Goal: Task Accomplishment & Management: Manage account settings

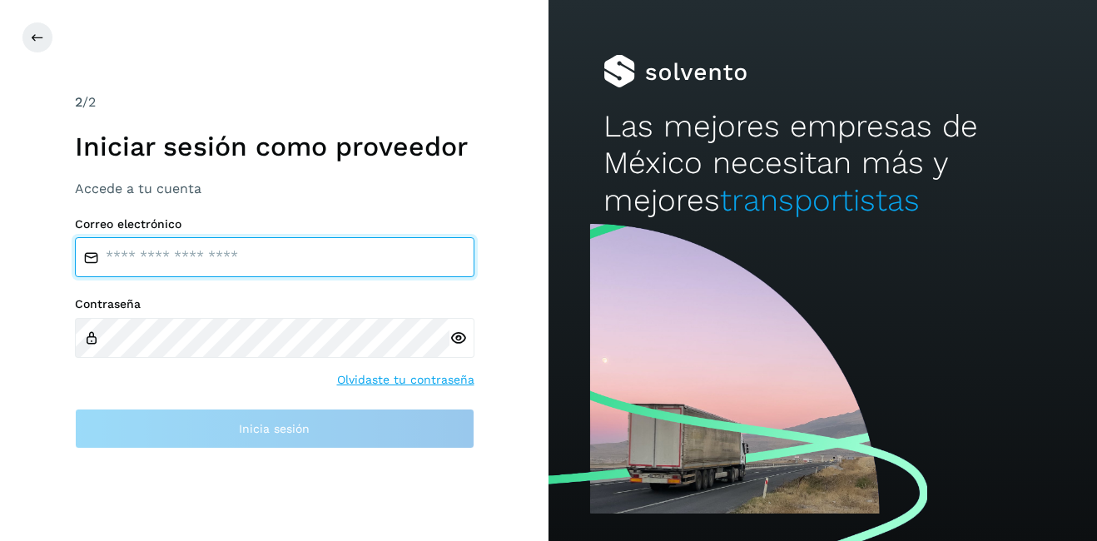
type input "**********"
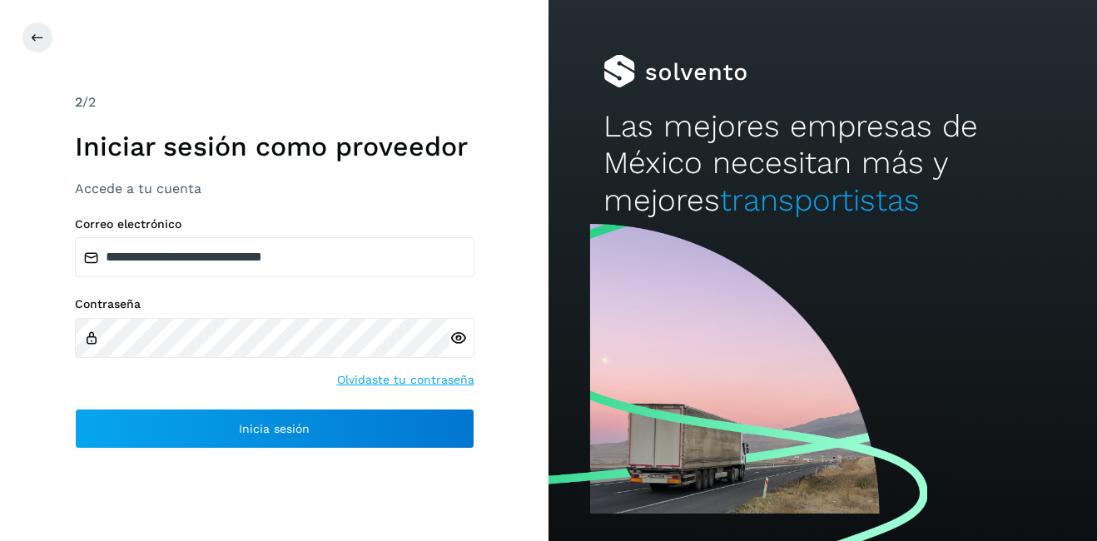
click at [17, 24] on div "**********" at bounding box center [274, 270] width 548 height 541
click at [33, 29] on button at bounding box center [38, 38] width 32 height 32
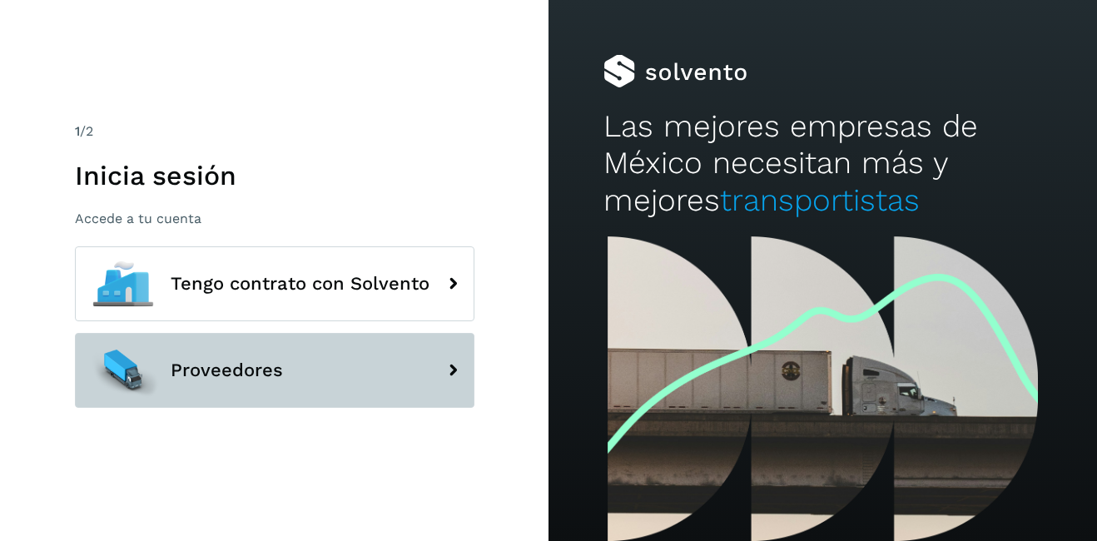
click at [220, 398] on button "Proveedores" at bounding box center [274, 370] width 399 height 75
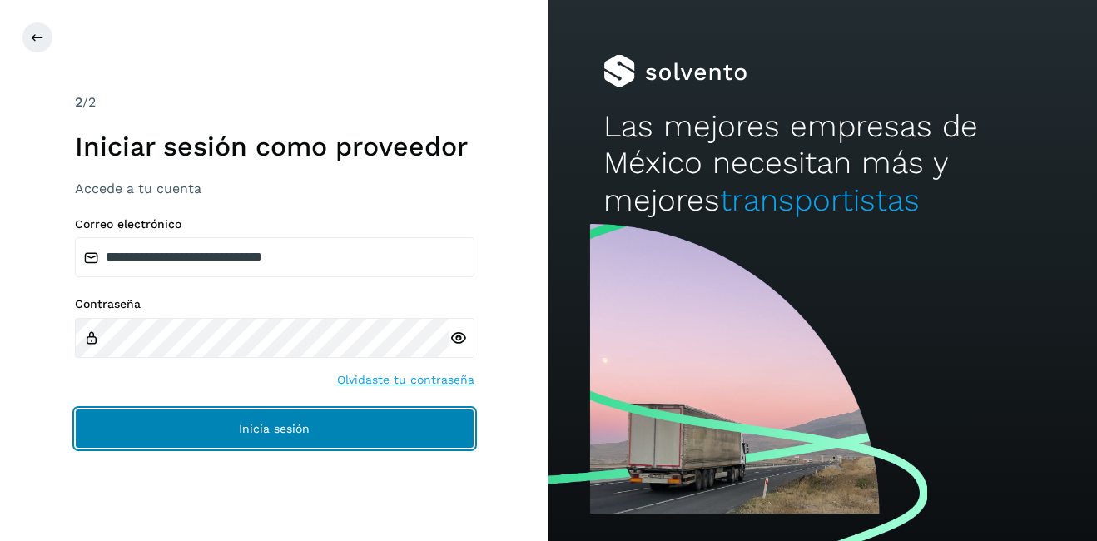
click at [304, 417] on button "Inicia sesión" at bounding box center [274, 429] width 399 height 40
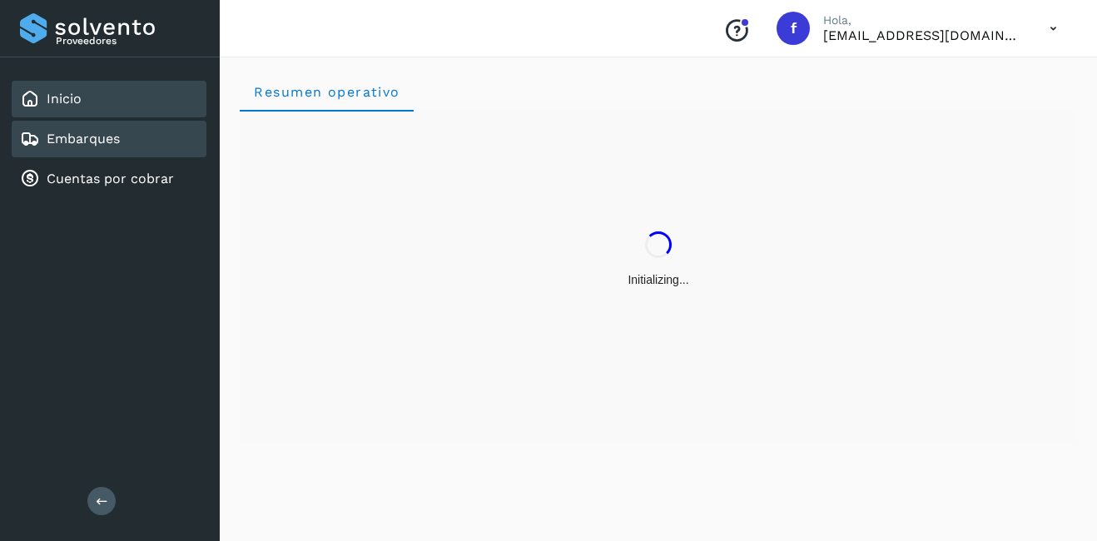
click at [69, 122] on div "Embarques" at bounding box center [109, 139] width 195 height 37
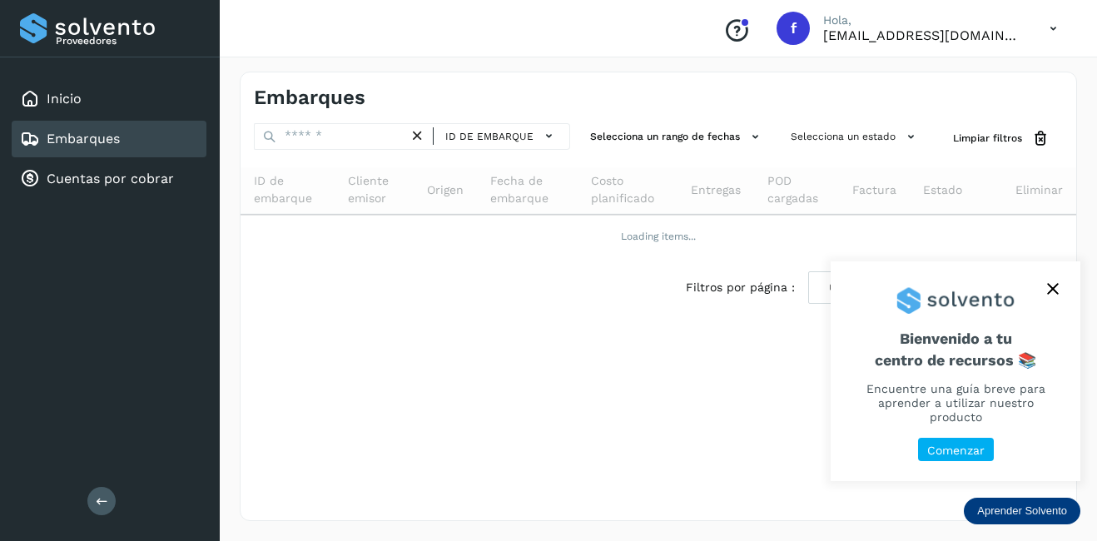
click at [1049, 283] on icon "close," at bounding box center [1053, 289] width 12 height 12
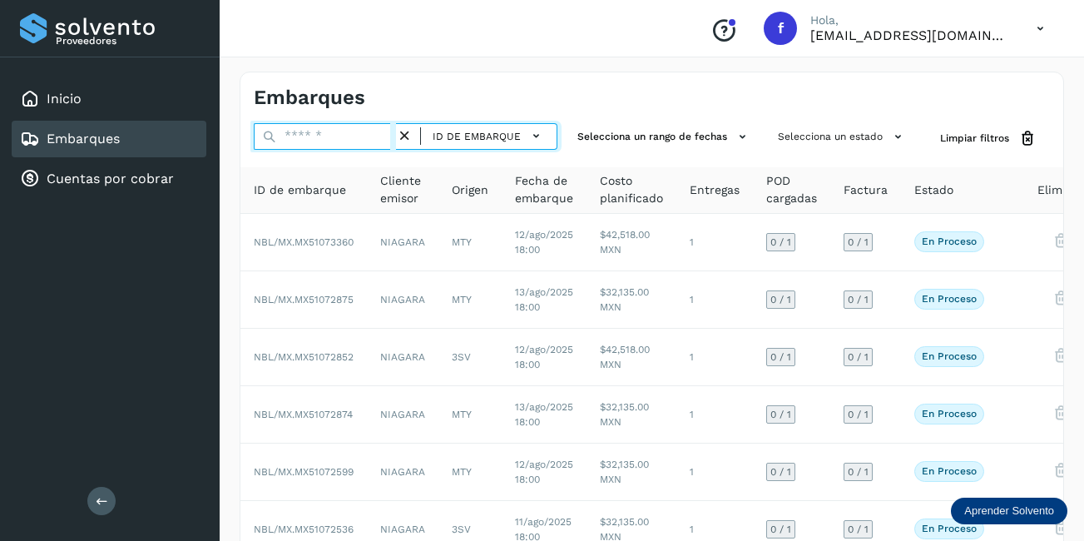
click at [311, 131] on input "text" at bounding box center [325, 136] width 142 height 27
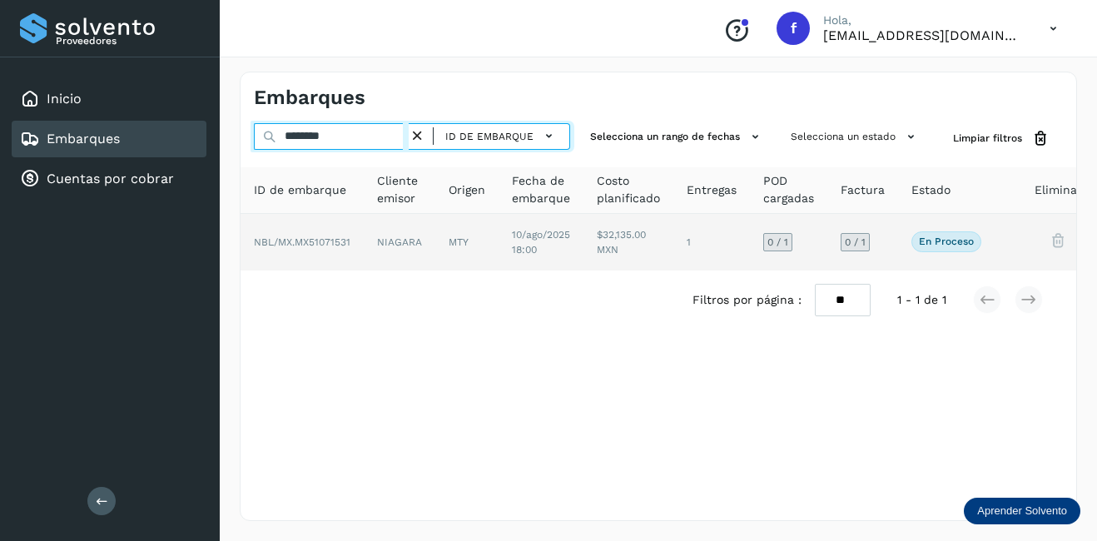
type input "********"
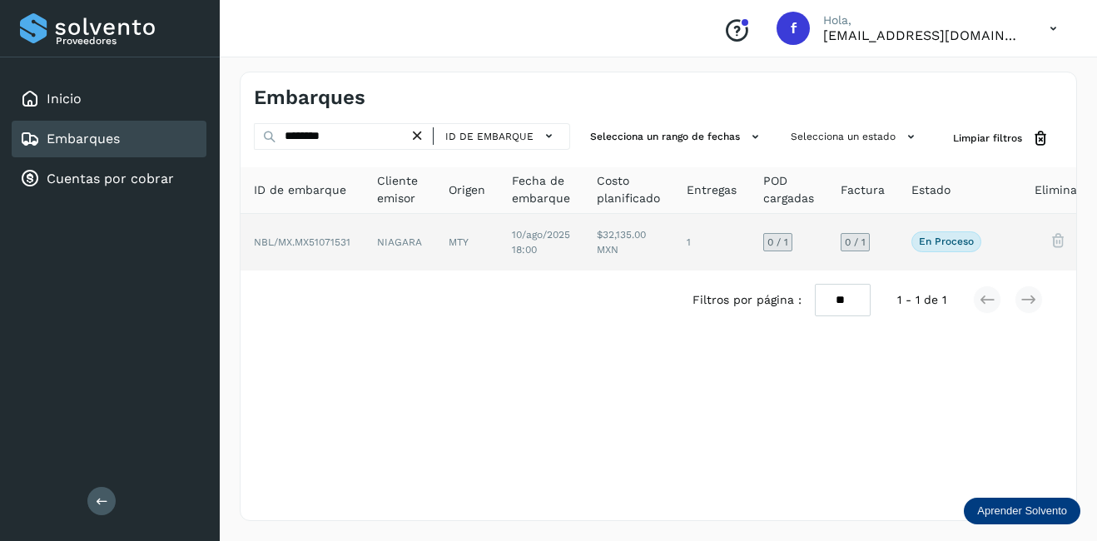
click at [364, 255] on td "NBL/MX.MX51071531" at bounding box center [400, 242] width 72 height 57
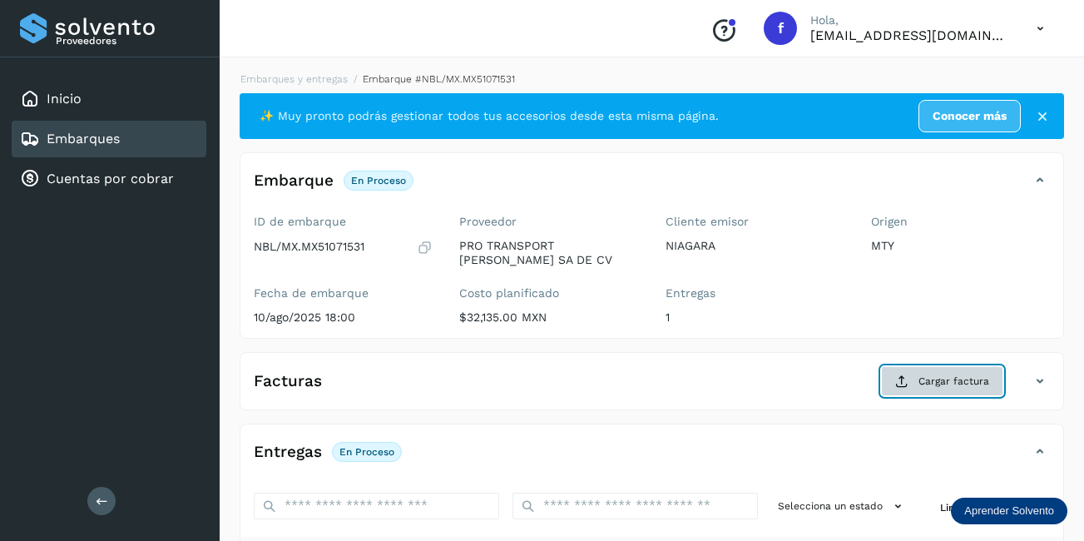
click at [965, 375] on span "Cargar factura" at bounding box center [954, 381] width 71 height 15
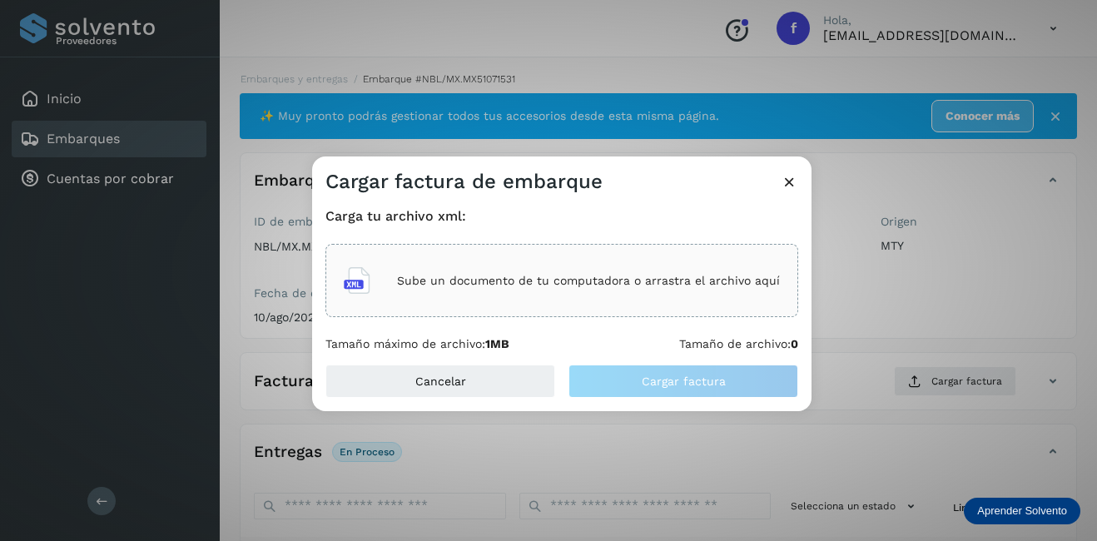
click at [508, 255] on div "Sube un documento de tu computadora o arrastra el archivo aquí" at bounding box center [561, 280] width 473 height 73
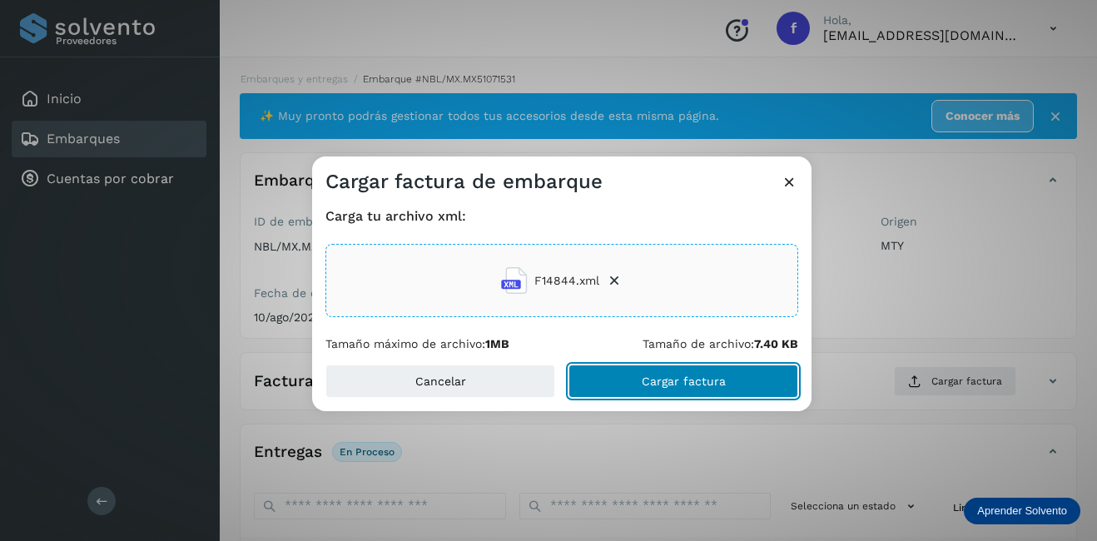
click at [660, 396] on button "Cargar factura" at bounding box center [683, 381] width 230 height 33
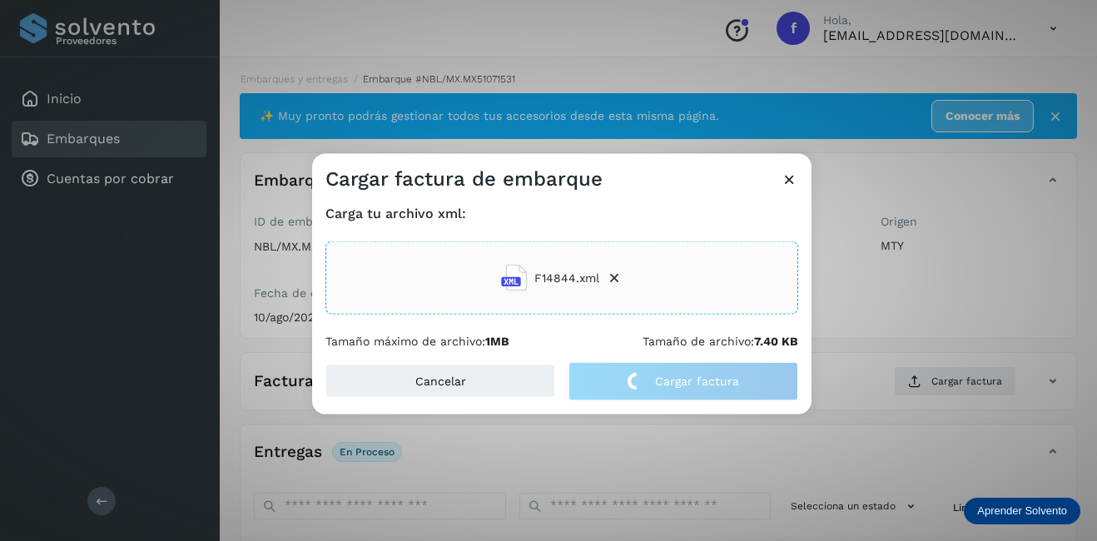
click at [923, 288] on div "Cargar factura de embarque Carga tu archivo xml: F14844.xml Tamaño máximo de ar…" at bounding box center [548, 270] width 1097 height 541
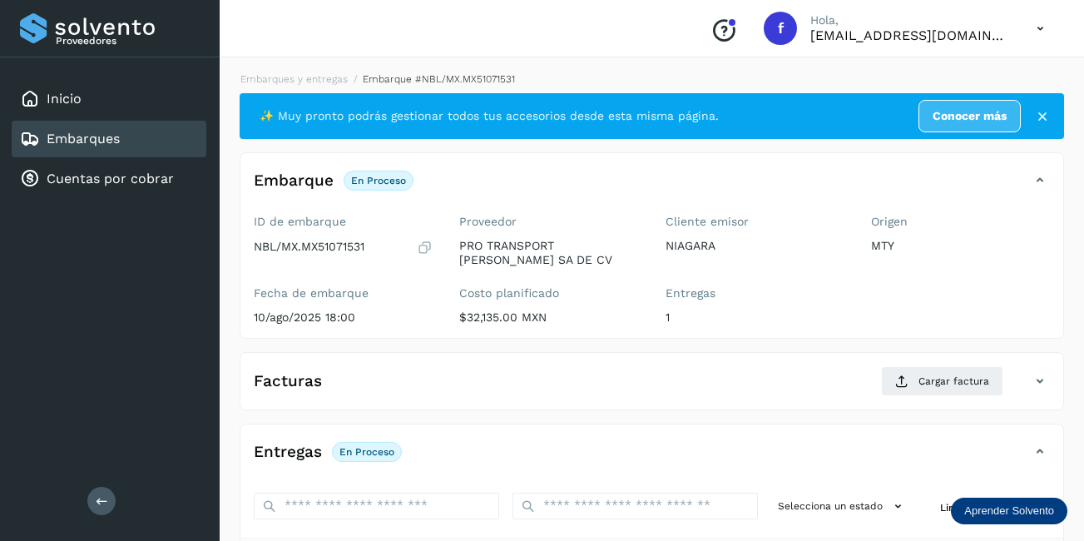
scroll to position [260, 0]
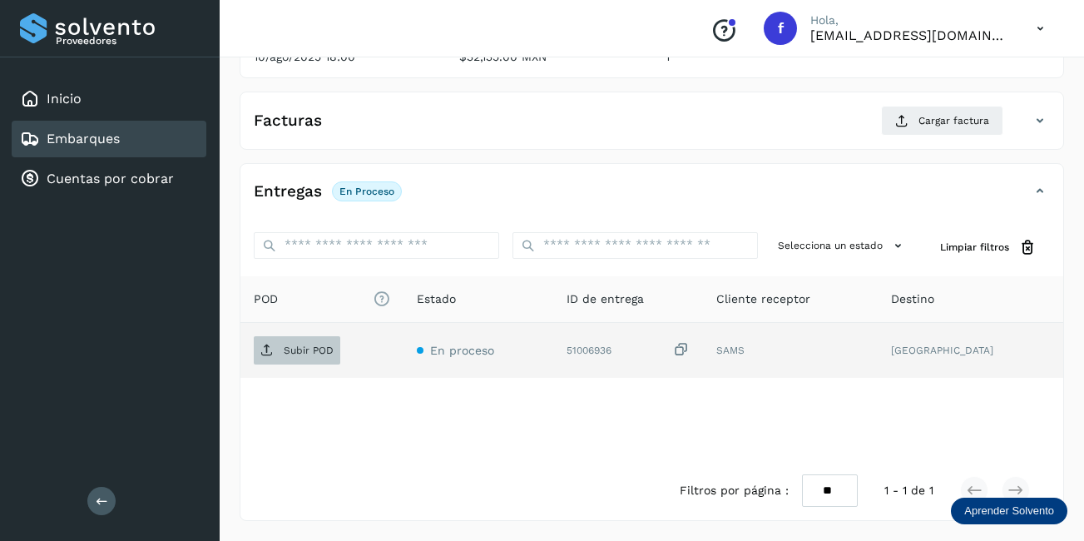
click at [315, 355] on p "Subir POD" at bounding box center [309, 351] width 50 height 12
click at [268, 354] on icon at bounding box center [266, 350] width 13 height 13
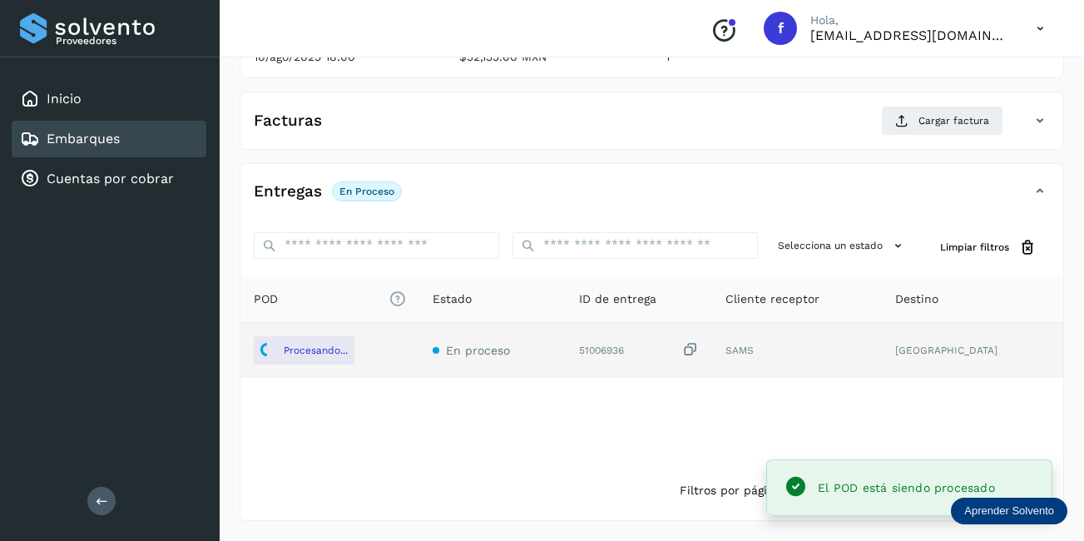
scroll to position [94, 0]
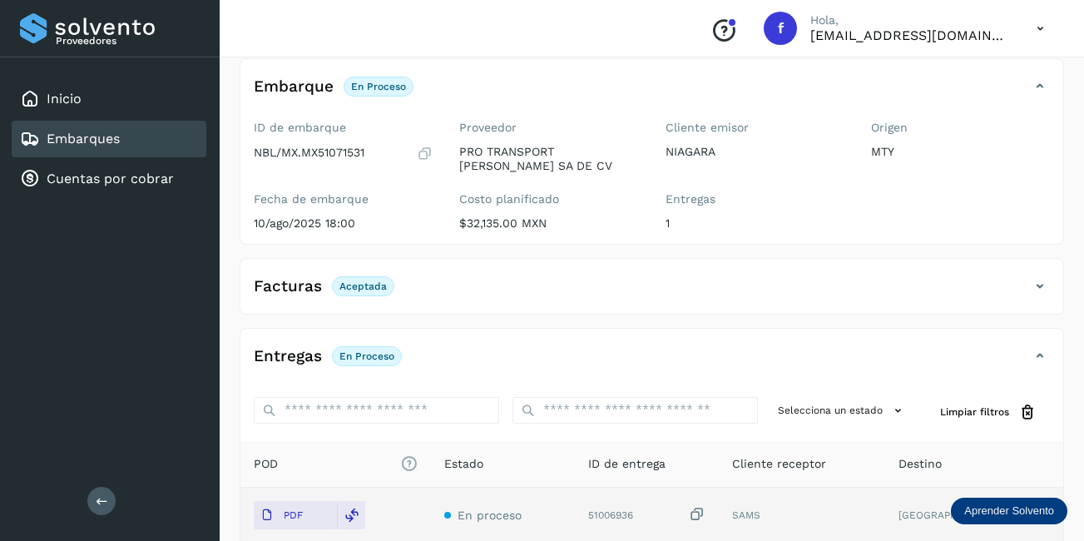
click at [146, 128] on div "Embarques" at bounding box center [109, 139] width 195 height 37
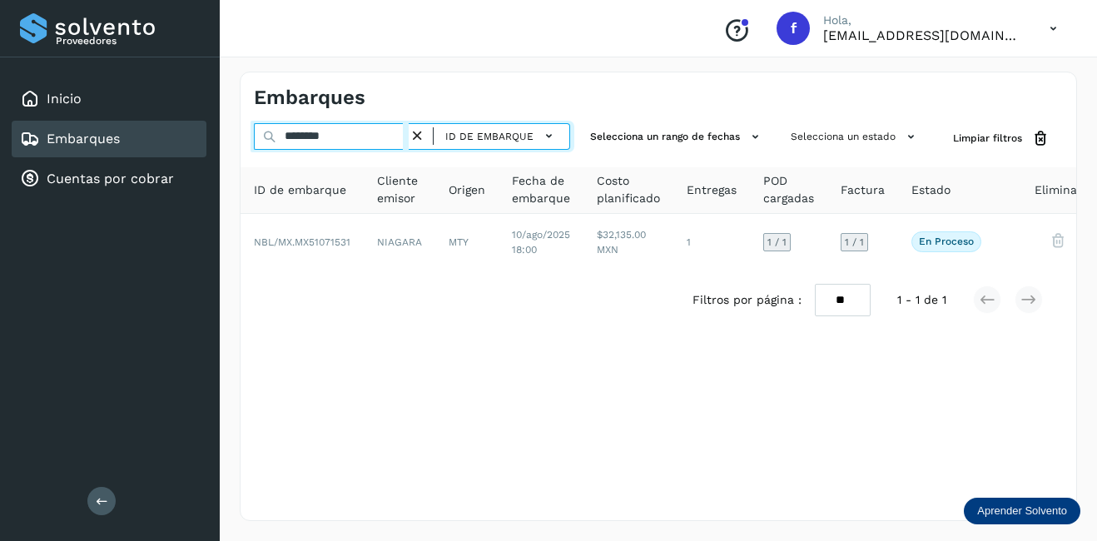
drag, startPoint x: 341, startPoint y: 131, endPoint x: 246, endPoint y: 131, distance: 94.9
click at [246, 131] on div "******** ID de embarque Selecciona un rango de fechas Selecciona un estado Limp…" at bounding box center [659, 138] width 836 height 31
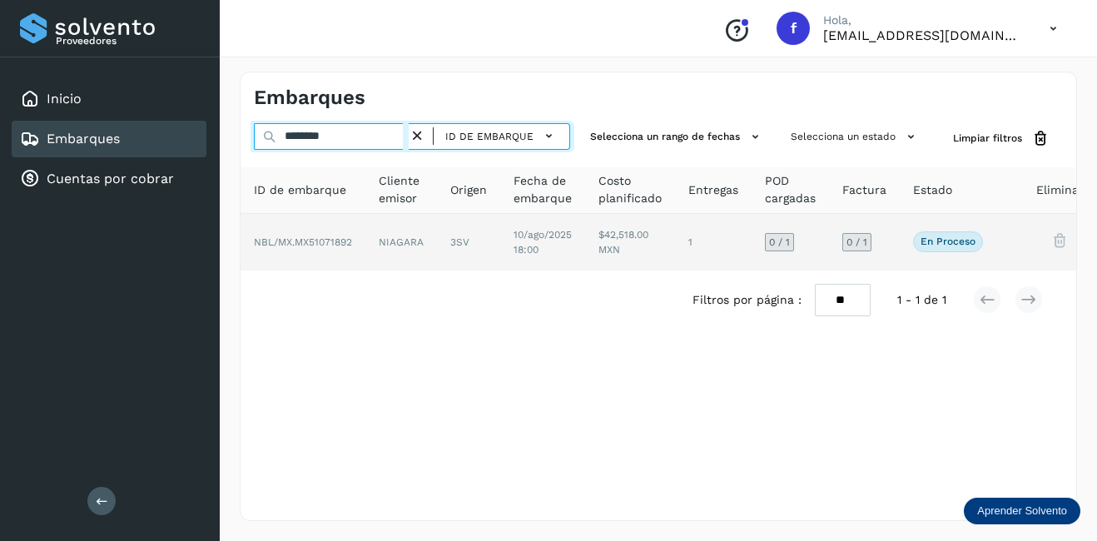
type input "********"
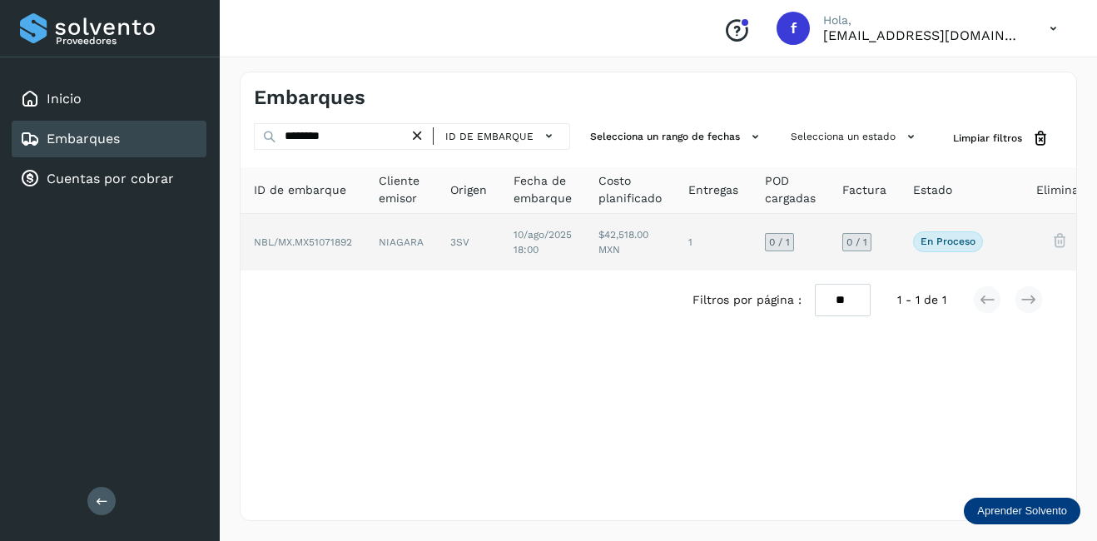
click at [437, 240] on td "NIAGARA" at bounding box center [468, 242] width 63 height 57
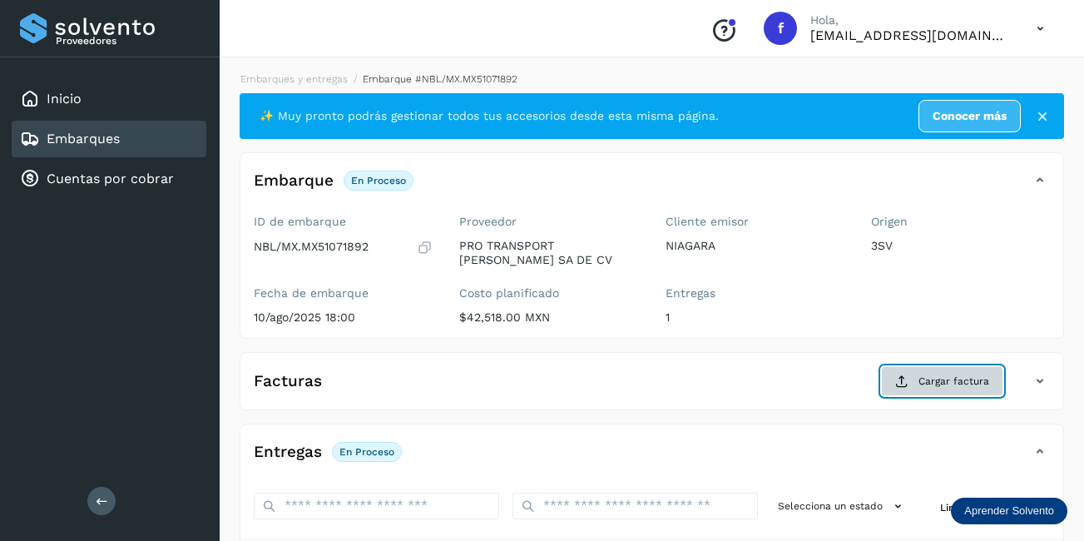
click at [910, 389] on button "Cargar factura" at bounding box center [942, 381] width 122 height 30
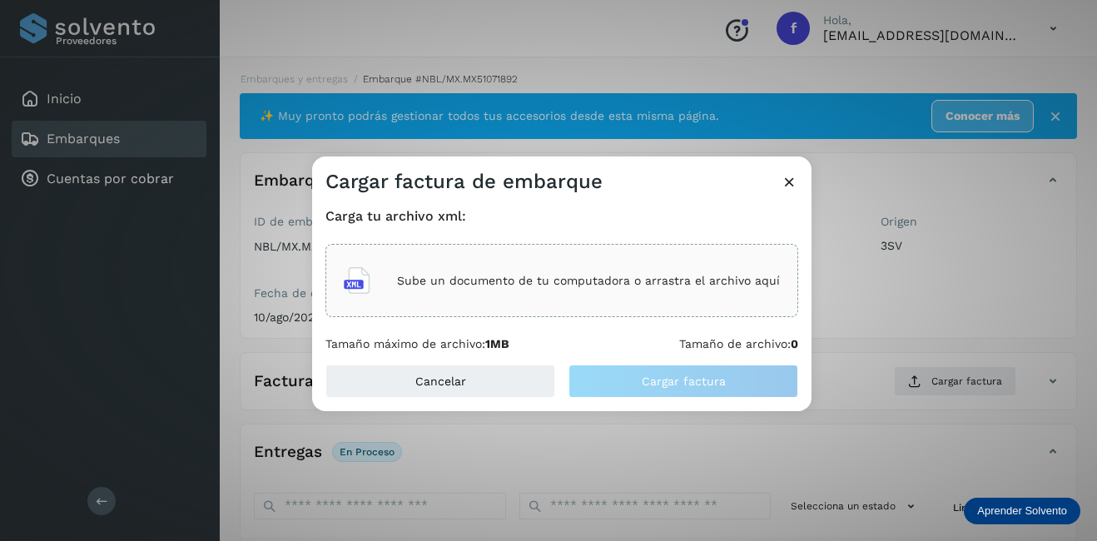
click at [462, 274] on p "Sube un documento de tu computadora o arrastra el archivo aquí" at bounding box center [588, 281] width 383 height 14
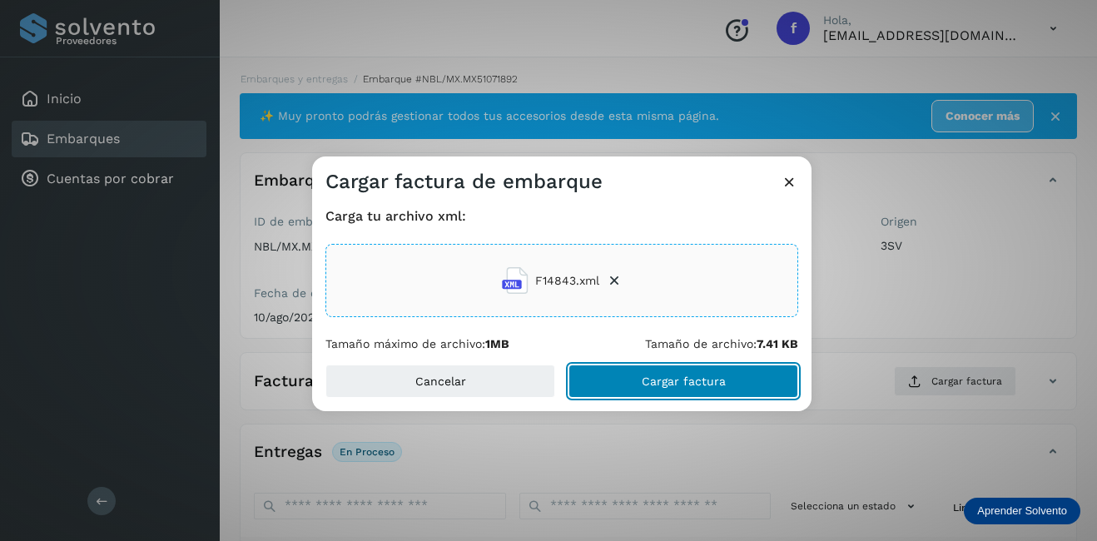
click at [678, 366] on button "Cargar factura" at bounding box center [683, 381] width 230 height 33
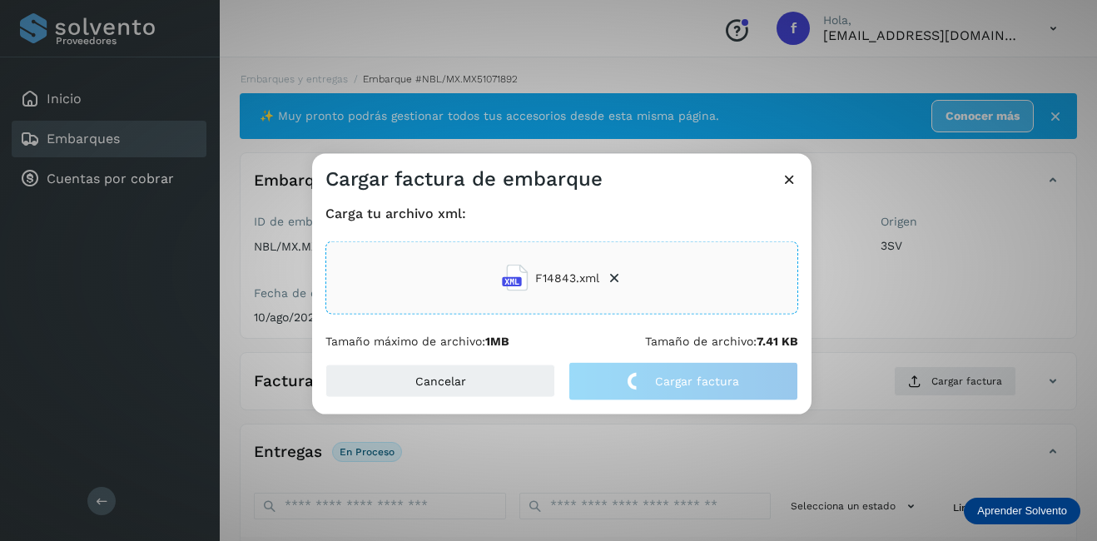
click at [925, 322] on div "Cargar factura de embarque Carga tu archivo xml: F14843.xml Tamaño máximo de ar…" at bounding box center [548, 270] width 1097 height 541
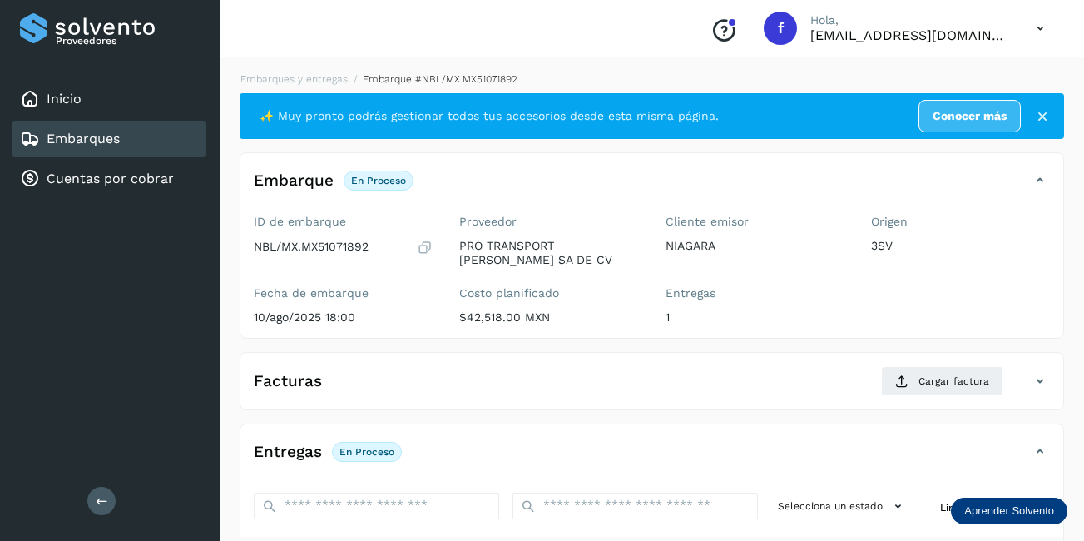
scroll to position [260, 0]
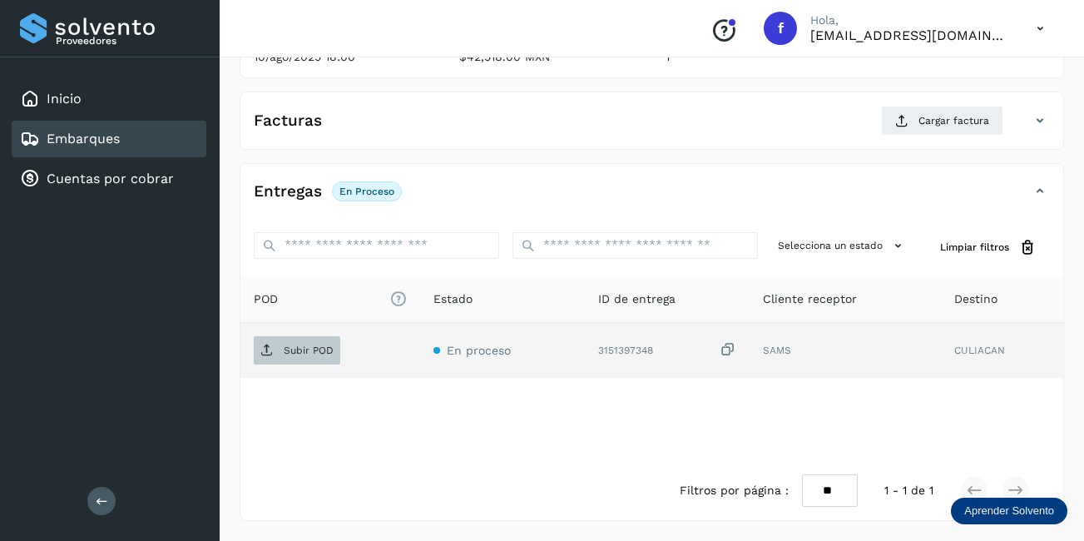
click at [302, 349] on p "Subir POD" at bounding box center [309, 351] width 50 height 12
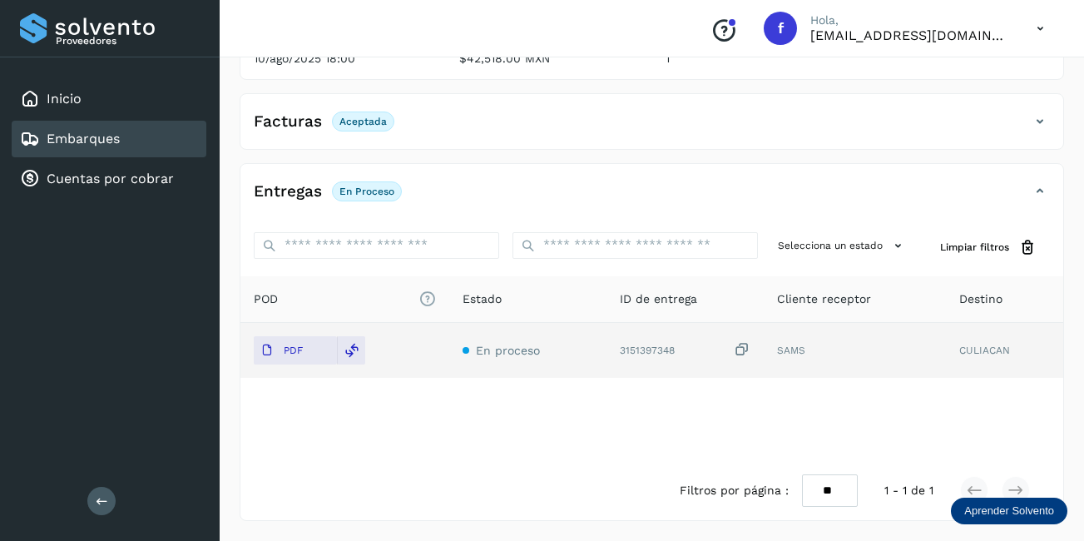
scroll to position [259, 0]
drag, startPoint x: 117, startPoint y: 140, endPoint x: 236, endPoint y: 154, distance: 119.8
click at [117, 140] on link "Embarques" at bounding box center [83, 139] width 73 height 16
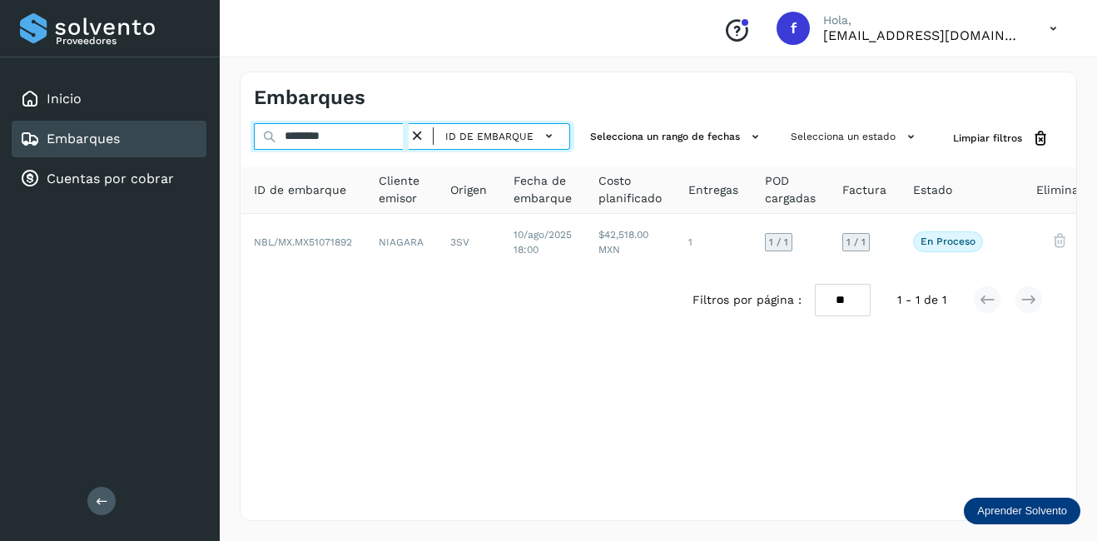
drag, startPoint x: 360, startPoint y: 140, endPoint x: 227, endPoint y: 132, distance: 132.5
click at [227, 132] on div "Embarques ******** ID de embarque Selecciona un rango de fechas Selecciona un e…" at bounding box center [658, 296] width 877 height 489
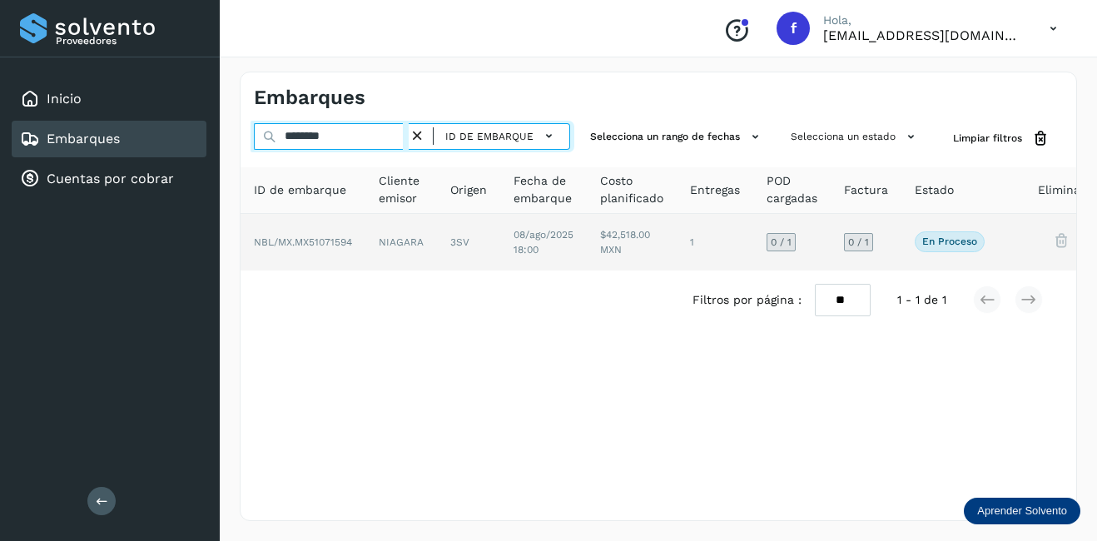
type input "********"
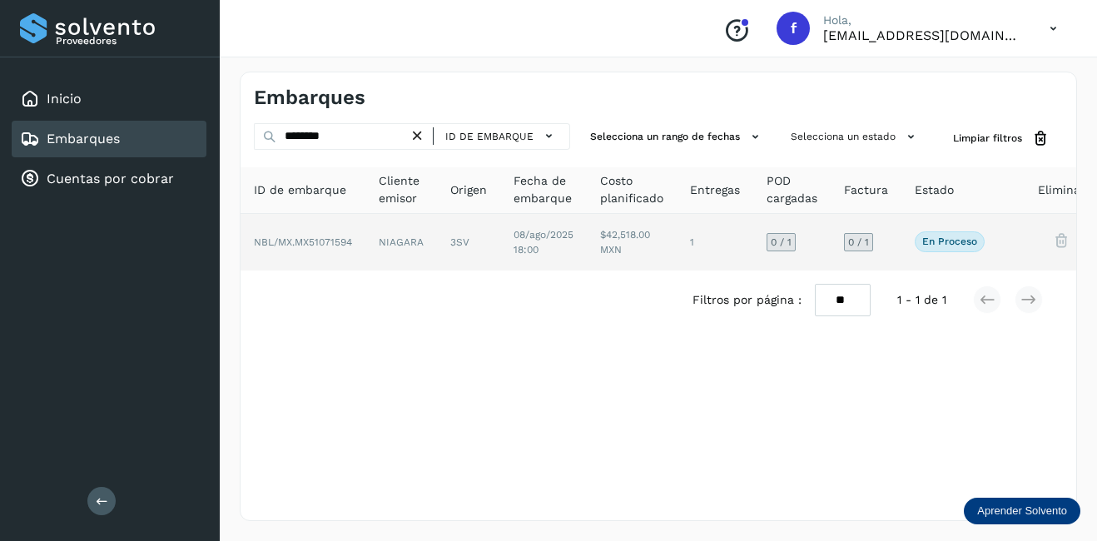
click at [437, 245] on td "NIAGARA" at bounding box center [468, 242] width 63 height 57
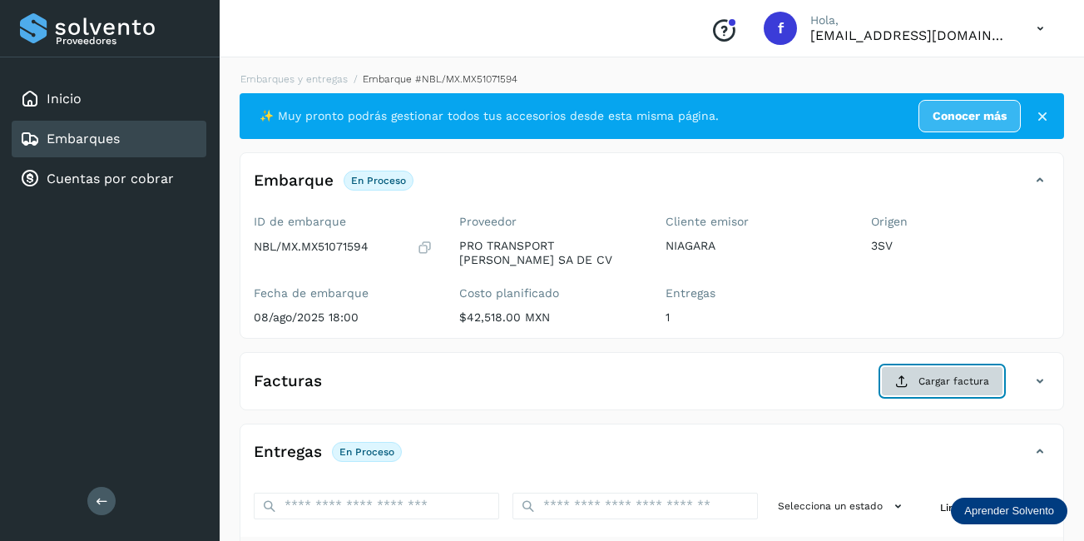
click at [961, 378] on span "Cargar factura" at bounding box center [954, 381] width 71 height 15
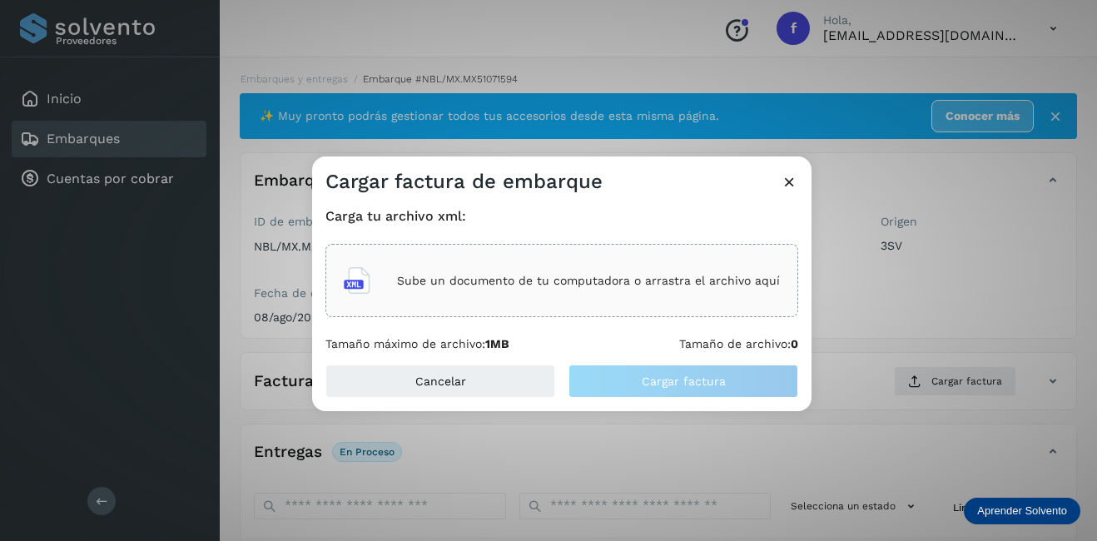
click at [475, 290] on div "Sube un documento de tu computadora o arrastra el archivo aquí" at bounding box center [562, 280] width 436 height 45
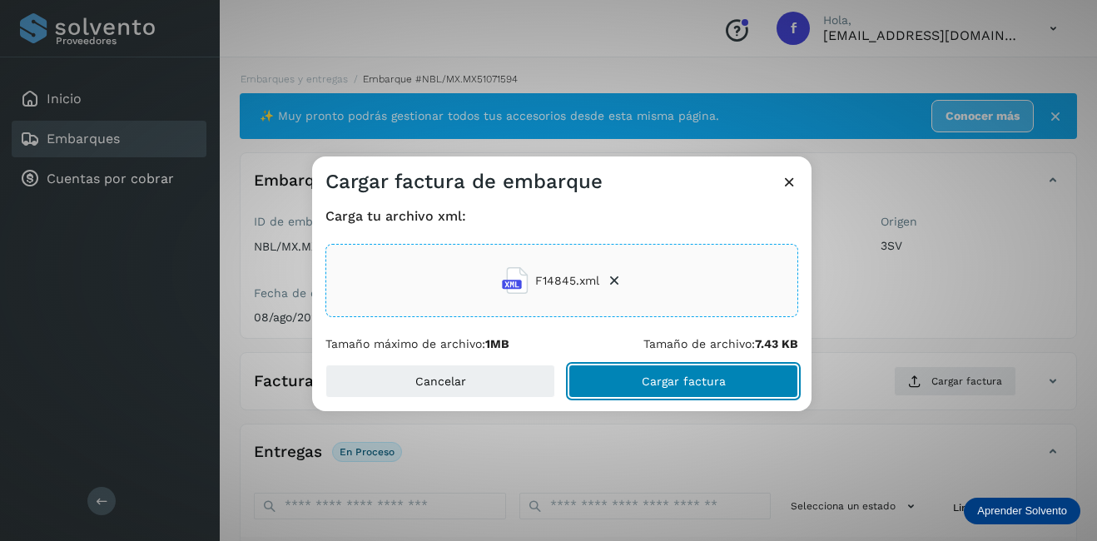
click at [663, 384] on span "Cargar factura" at bounding box center [684, 381] width 84 height 12
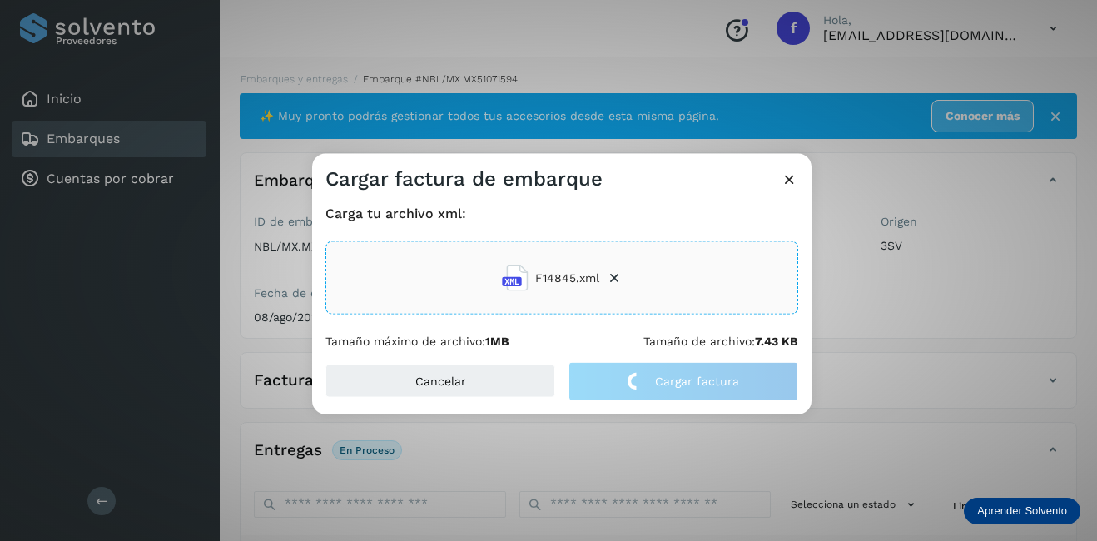
click at [860, 293] on div "Cargar factura de embarque Carga tu archivo xml: F14845.xml Tamaño máximo de ar…" at bounding box center [548, 270] width 1097 height 541
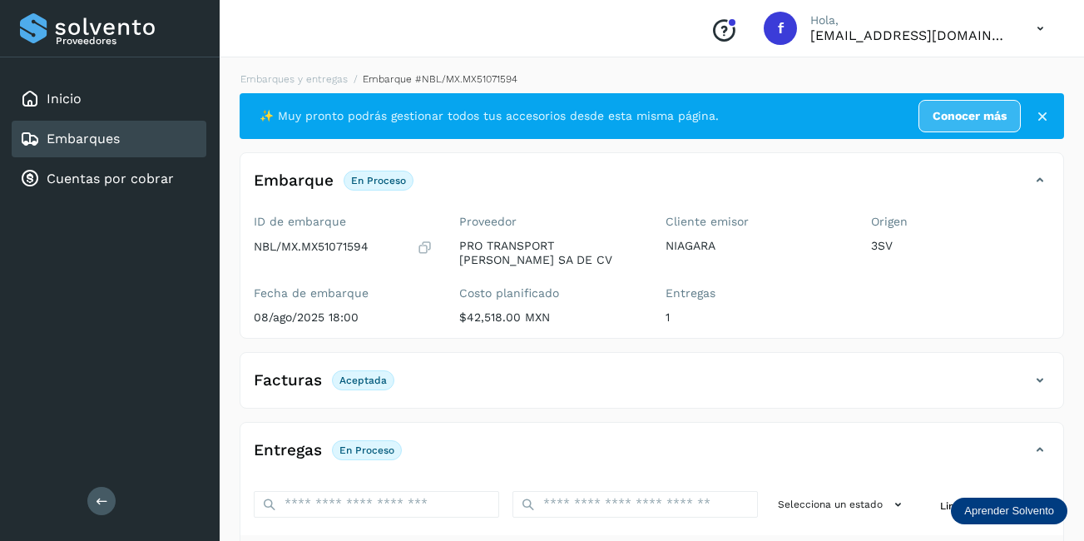
click at [127, 147] on main "Proveedores Inicio Embarques Cuentas por cobrar Salir Conoce nuestros beneficio…" at bounding box center [542, 400] width 1084 height 800
click at [134, 135] on div "Embarques" at bounding box center [109, 139] width 195 height 37
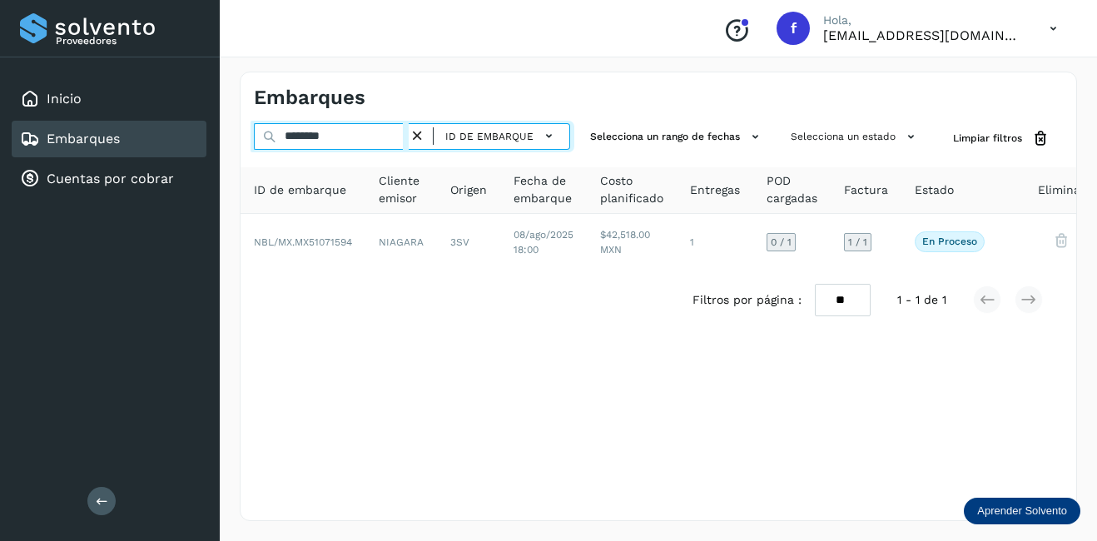
drag, startPoint x: 335, startPoint y: 141, endPoint x: 267, endPoint y: 133, distance: 67.8
click at [267, 133] on div "******** ID de embarque" at bounding box center [412, 138] width 316 height 31
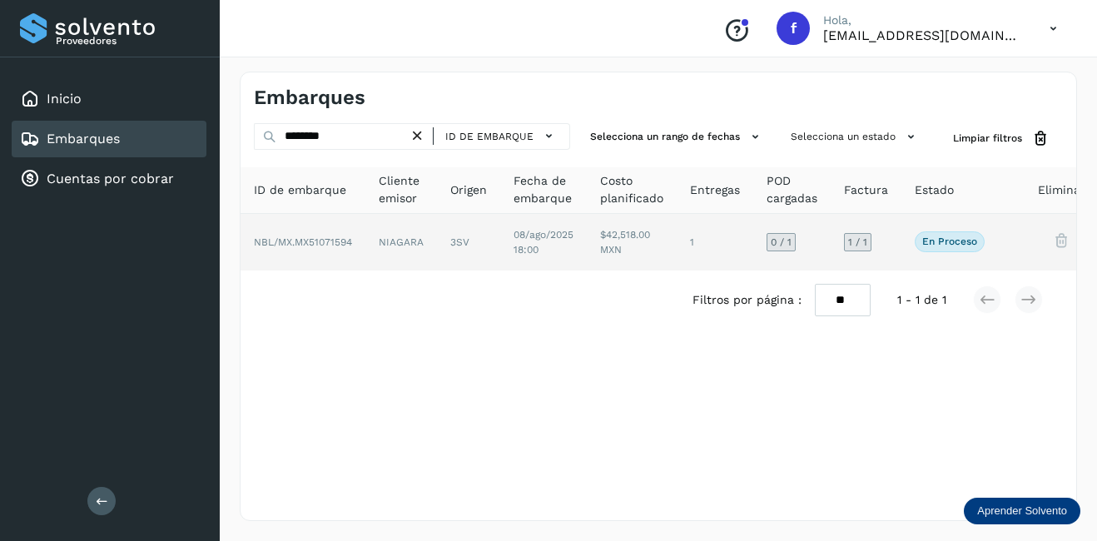
click at [437, 246] on td "NIAGARA" at bounding box center [468, 242] width 63 height 57
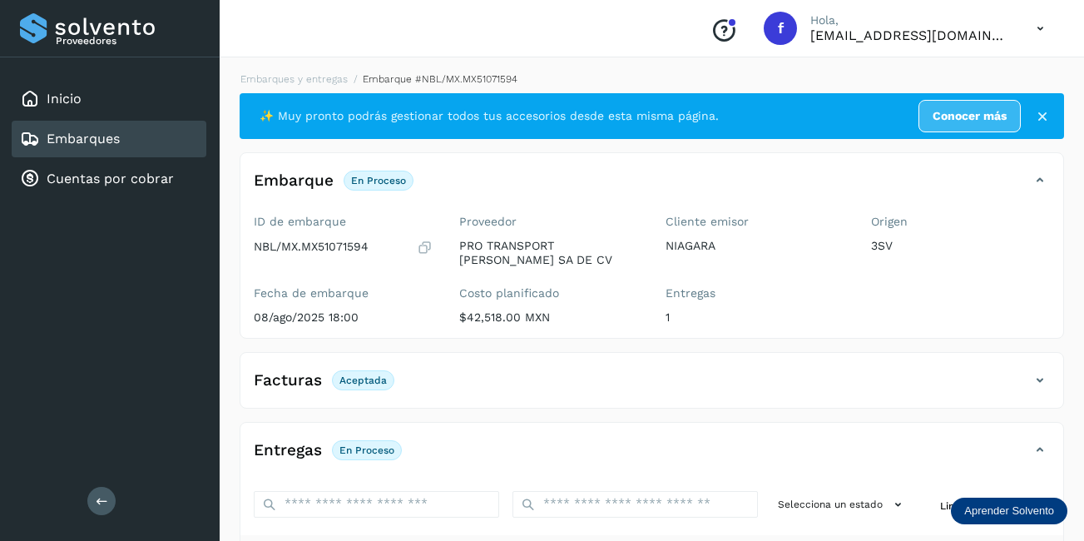
scroll to position [259, 0]
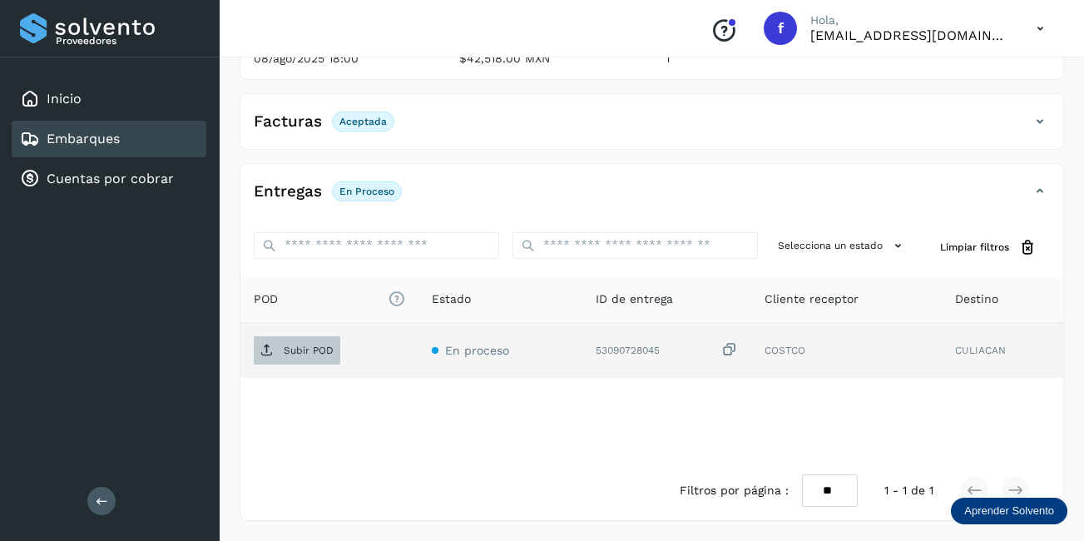
click at [317, 346] on p "Subir POD" at bounding box center [309, 351] width 50 height 12
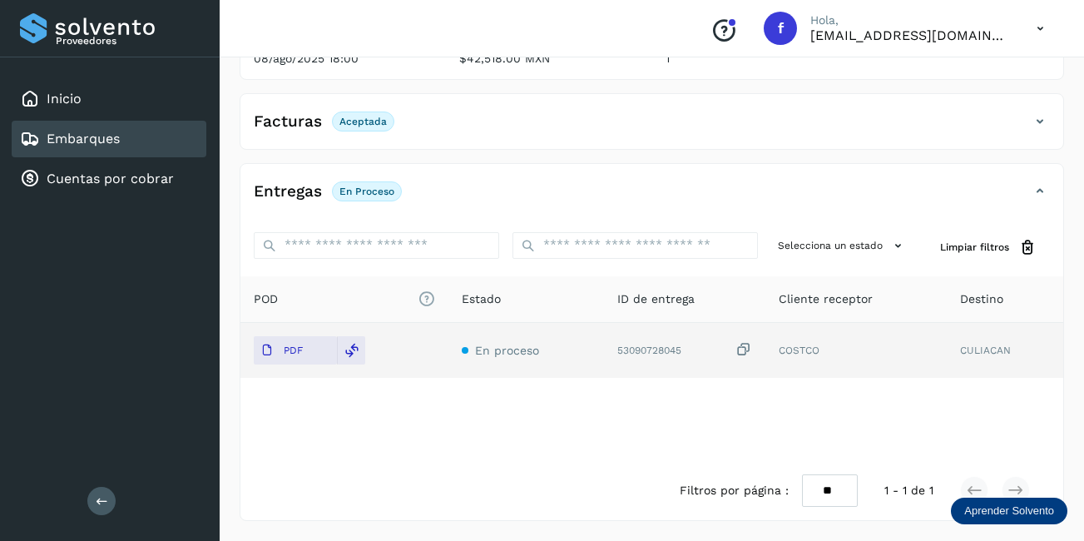
scroll to position [0, 0]
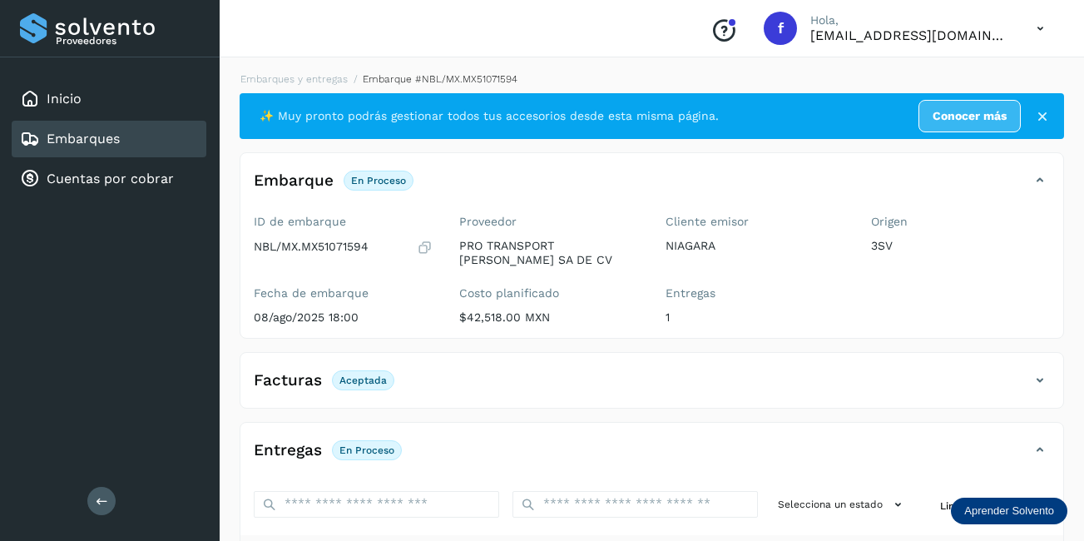
click at [91, 140] on link "Embarques" at bounding box center [83, 139] width 73 height 16
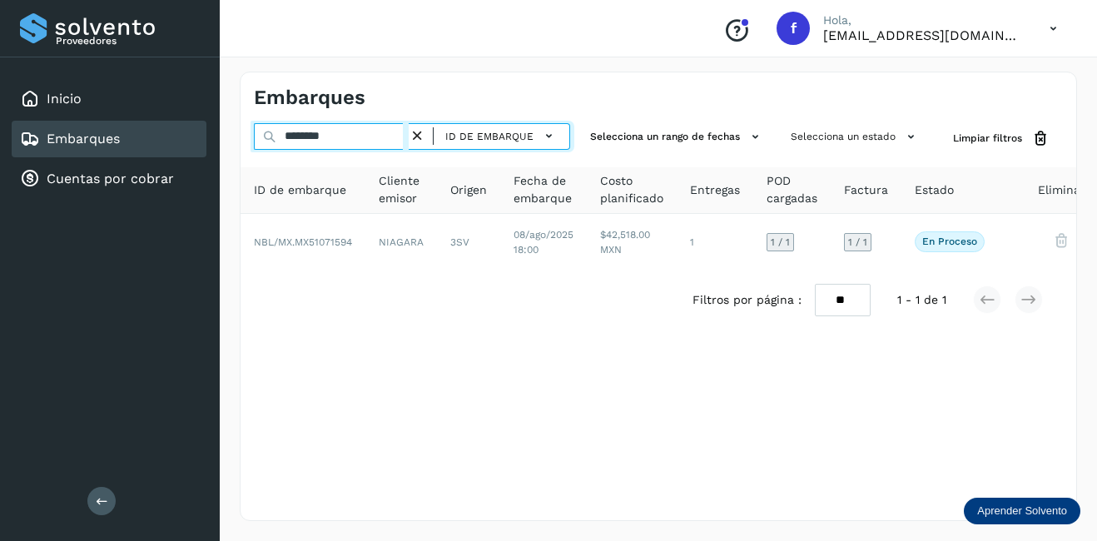
drag, startPoint x: 210, startPoint y: 134, endPoint x: 149, endPoint y: 134, distance: 60.8
click at [151, 134] on div "Proveedores Inicio Embarques Cuentas por cobrar Salir Conoce nuestros beneficio…" at bounding box center [548, 270] width 1097 height 541
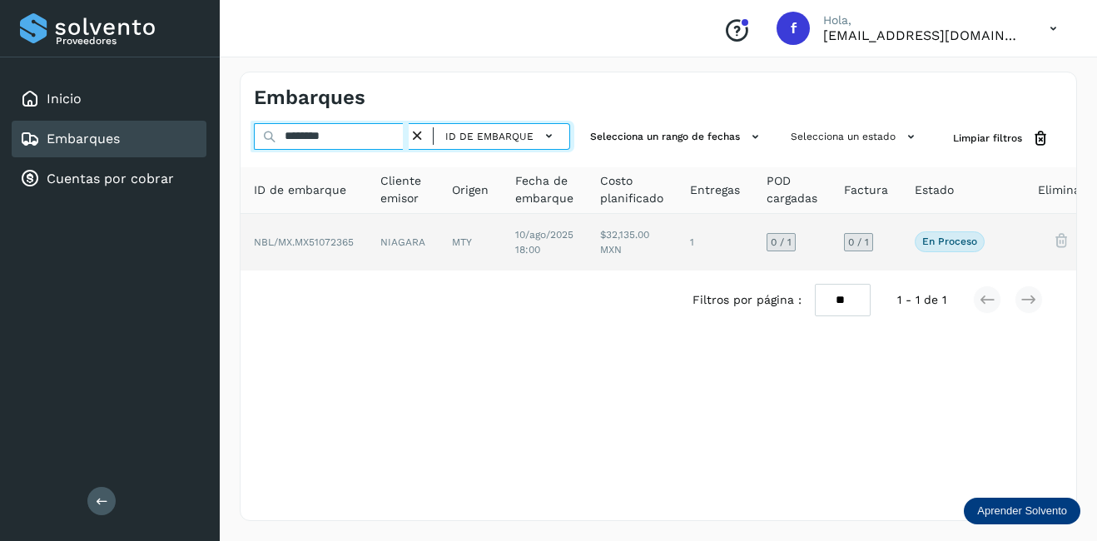
type input "********"
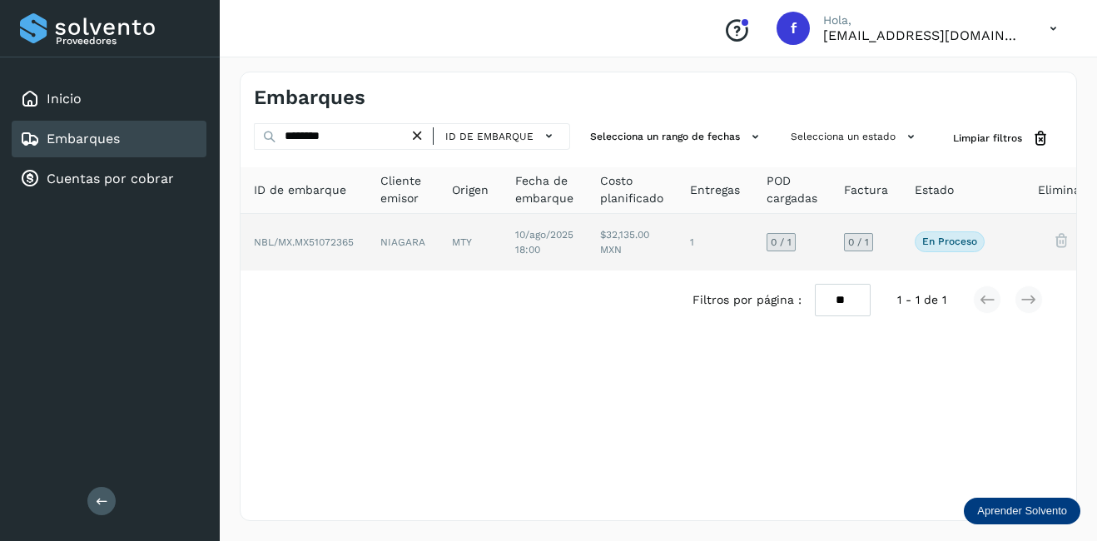
click at [367, 245] on td "NBL/MX.MX51072365" at bounding box center [403, 242] width 72 height 57
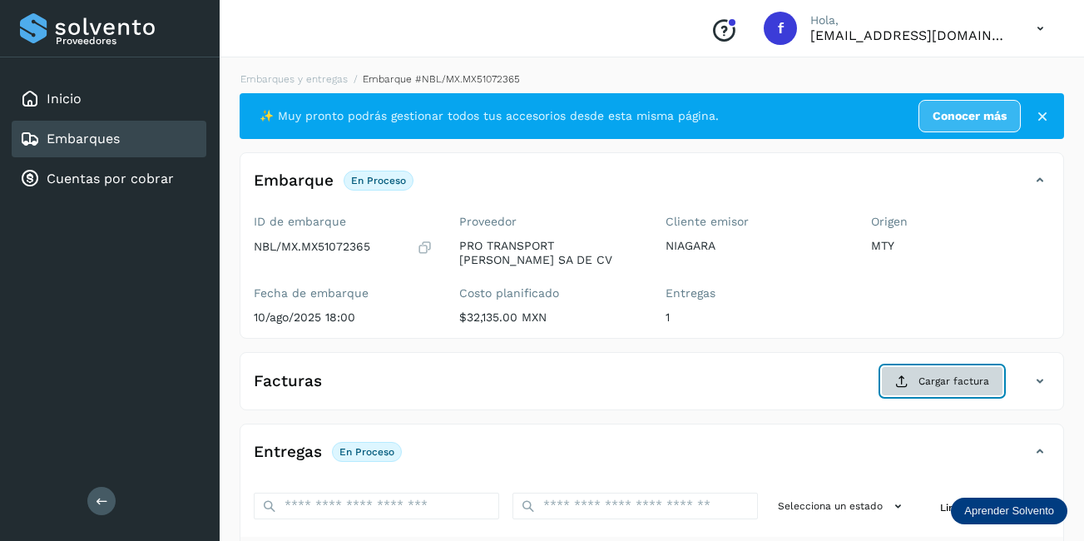
click at [933, 391] on button "Cargar factura" at bounding box center [942, 381] width 122 height 30
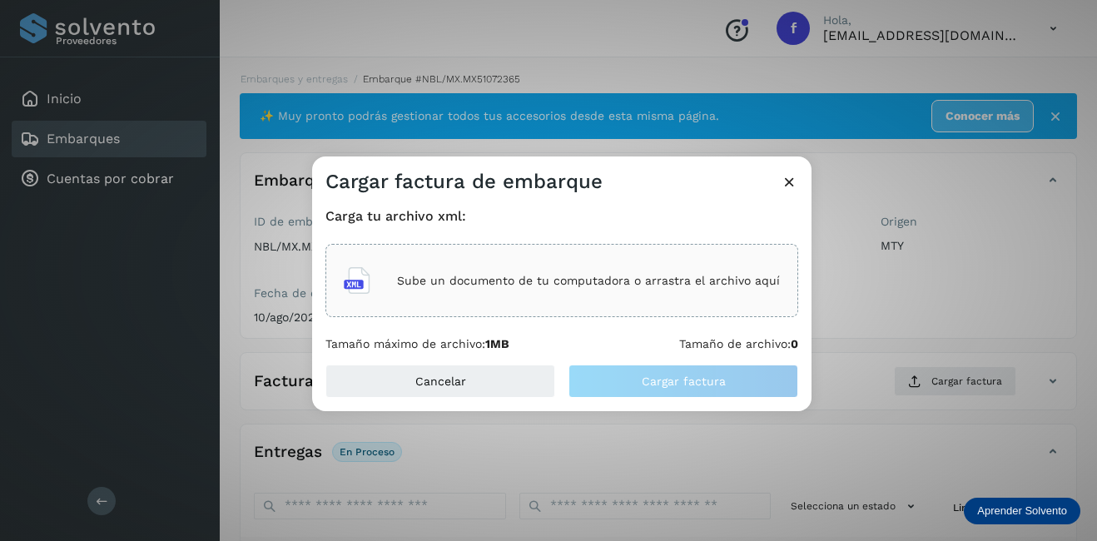
click at [649, 265] on div "Sube un documento de tu computadora o arrastra el archivo aquí" at bounding box center [562, 280] width 436 height 45
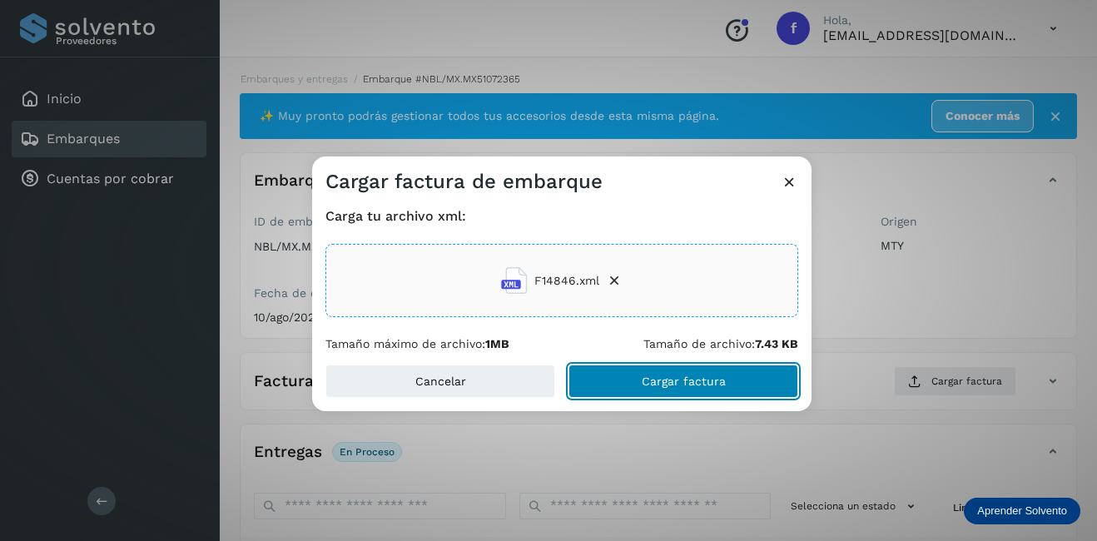
click at [692, 388] on button "Cargar factura" at bounding box center [683, 381] width 230 height 33
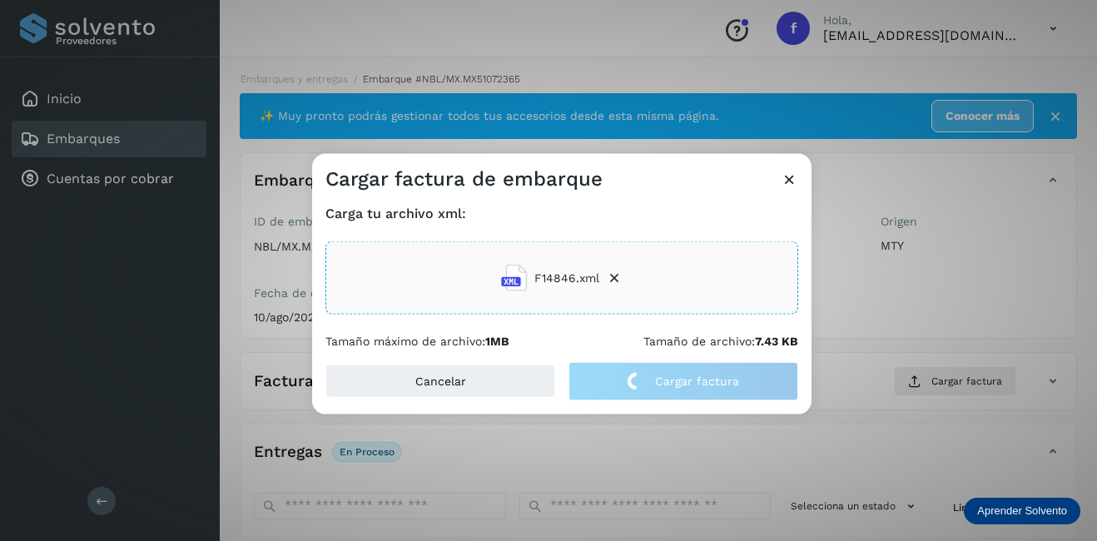
click at [868, 339] on div "Cargar factura de embarque Carga tu archivo xml: F14846.xml Tamaño máximo de ar…" at bounding box center [548, 270] width 1097 height 541
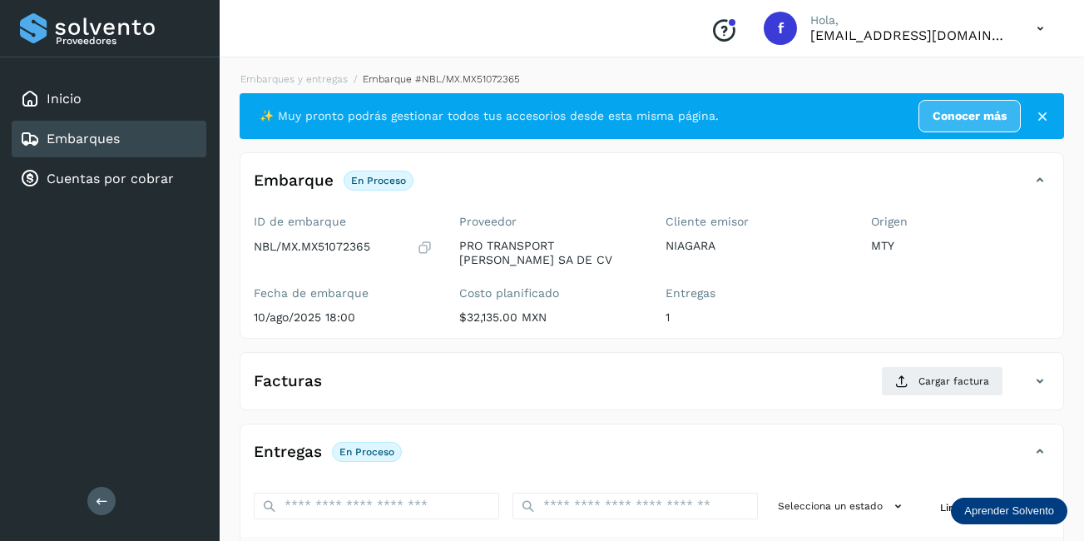
scroll to position [166, 0]
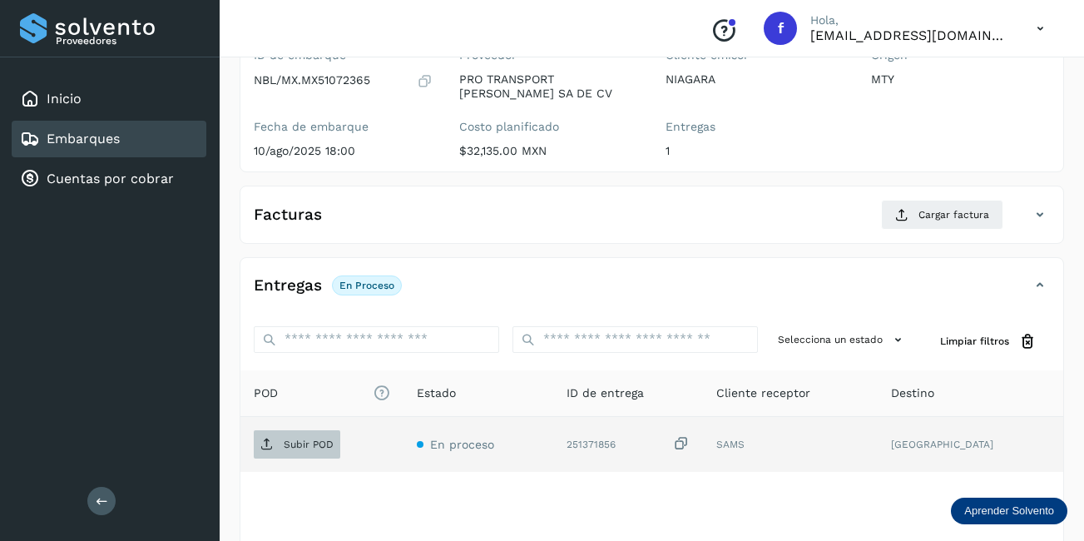
click at [292, 440] on p "Subir POD" at bounding box center [309, 445] width 50 height 12
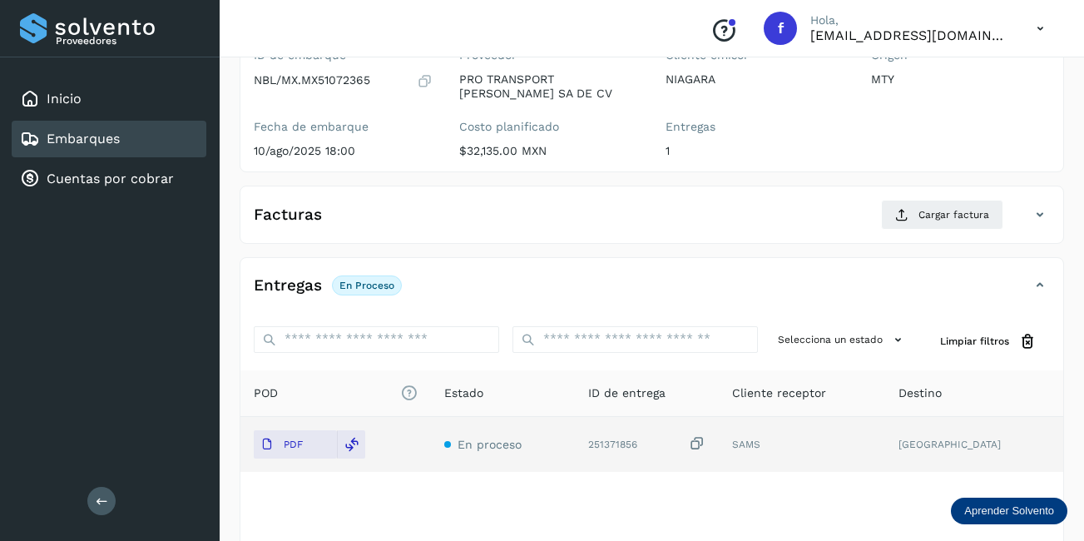
scroll to position [0, 0]
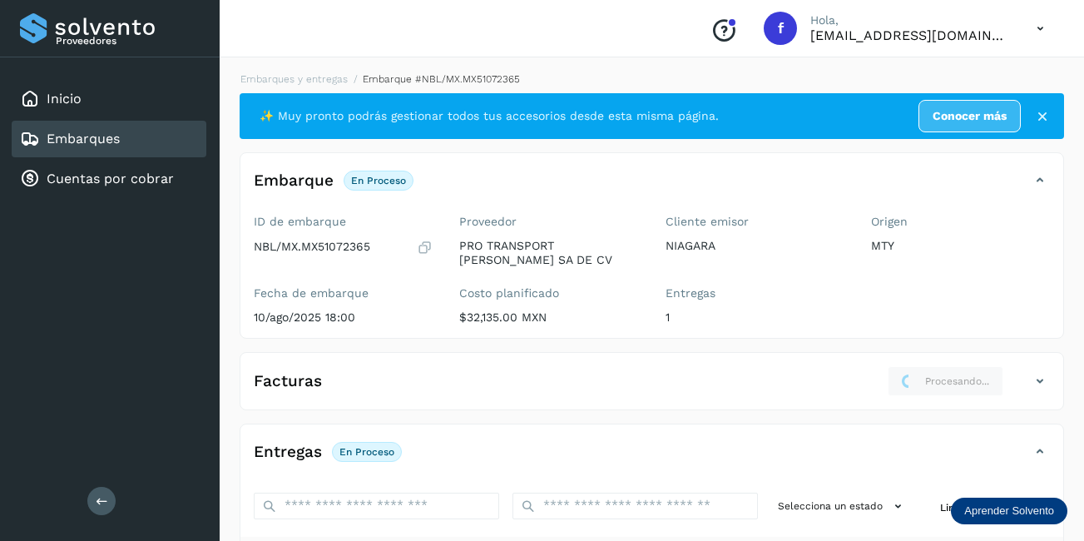
click at [113, 149] on div "Embarques" at bounding box center [109, 139] width 195 height 37
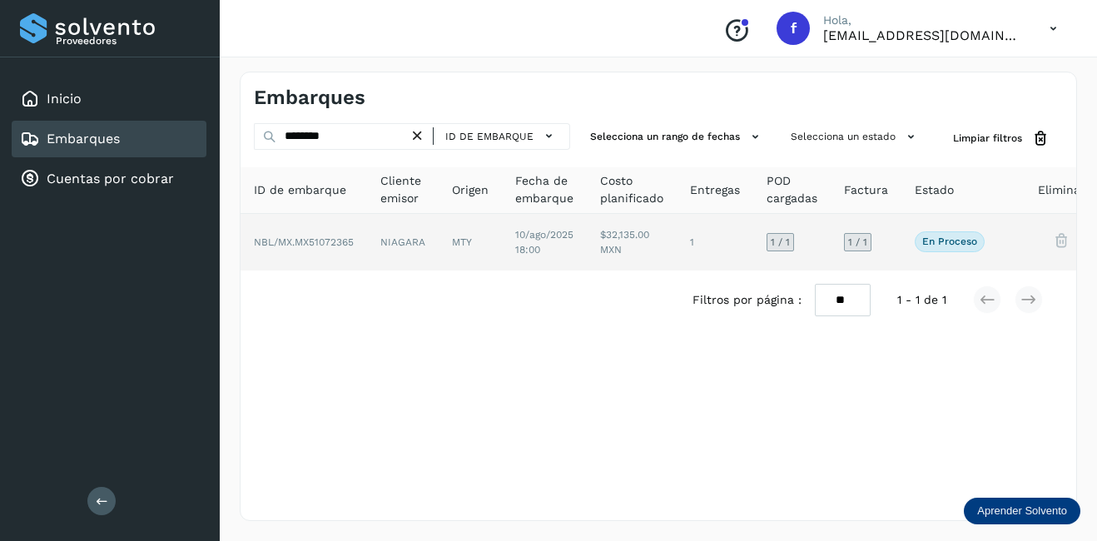
click at [502, 230] on td "MTY" at bounding box center [544, 242] width 85 height 57
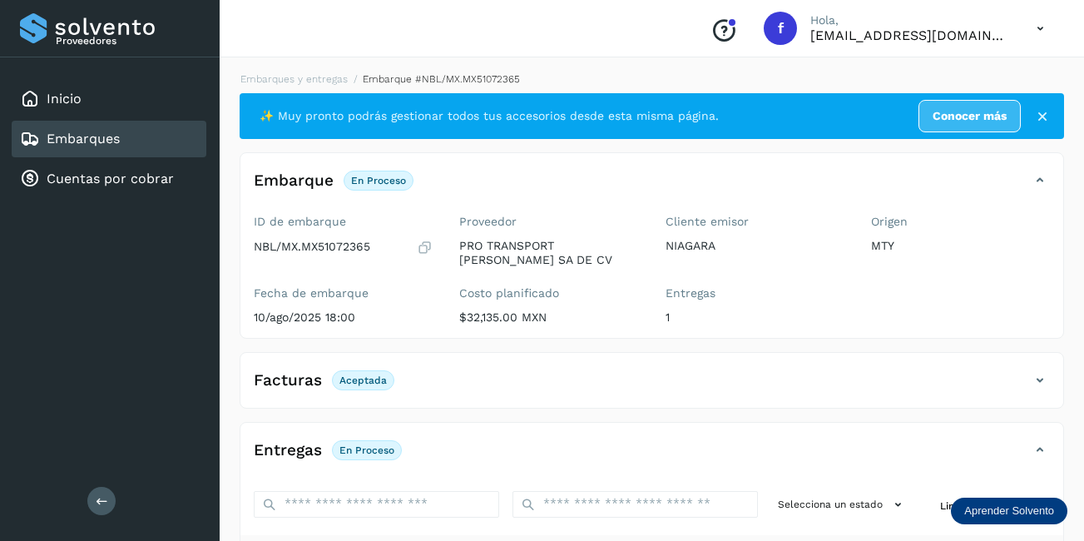
click at [125, 136] on div "Embarques" at bounding box center [109, 139] width 195 height 37
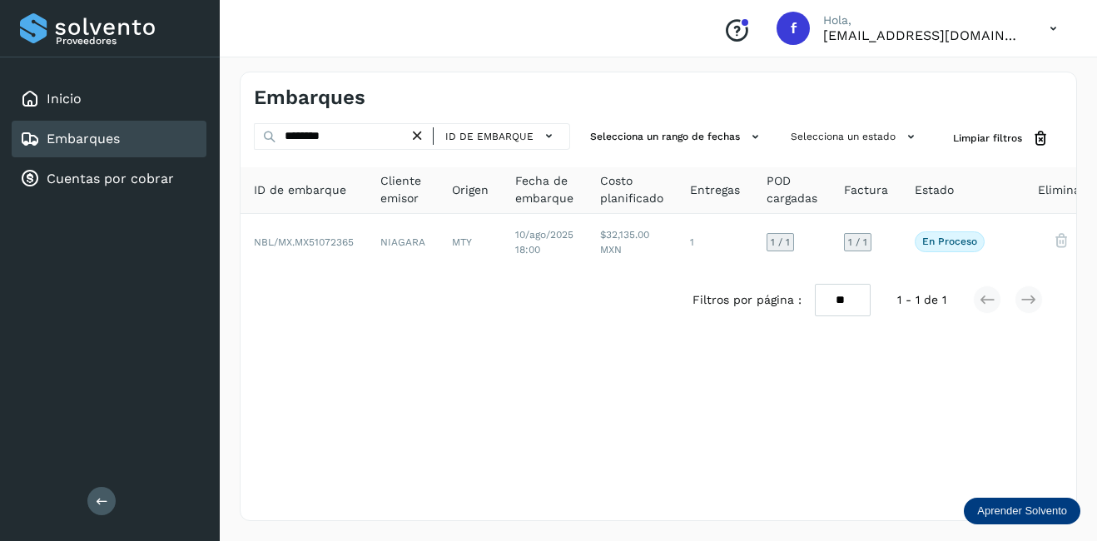
click at [423, 134] on icon at bounding box center [417, 135] width 17 height 17
